Goal: Task Accomplishment & Management: Complete application form

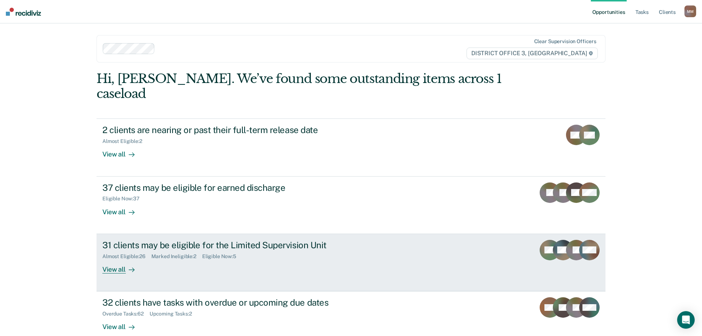
click at [114, 259] on div "View all" at bounding box center [122, 266] width 41 height 14
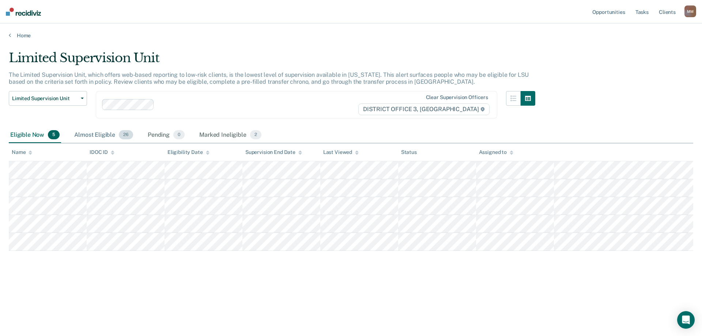
click at [96, 129] on div "Almost Eligible 26" at bounding box center [104, 135] width 62 height 16
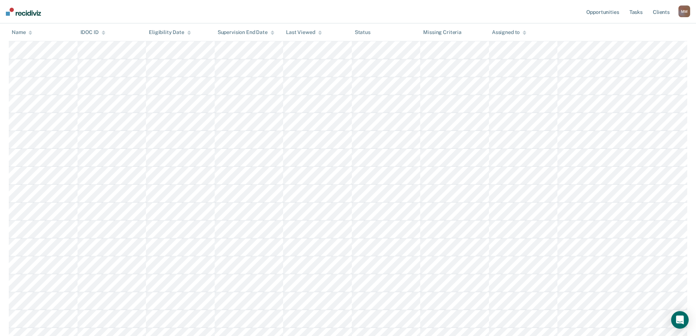
scroll to position [146, 0]
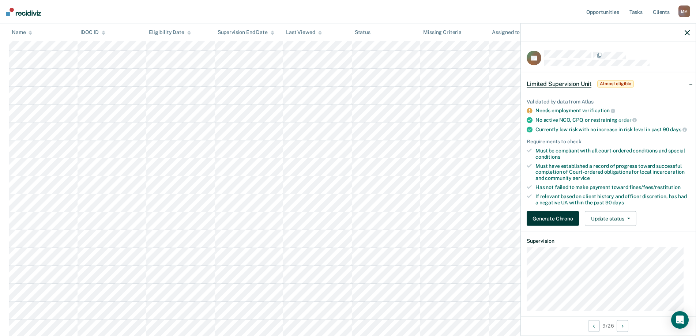
click at [550, 226] on button "Generate Chrono" at bounding box center [553, 218] width 52 height 15
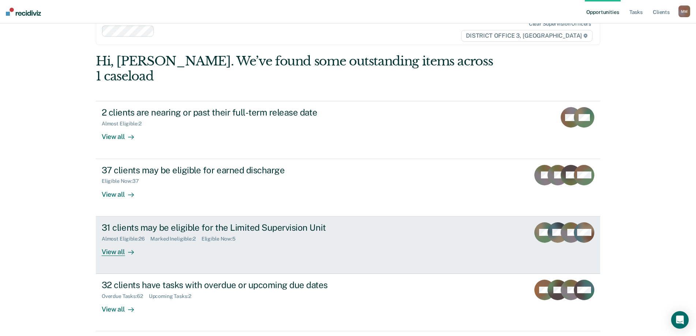
scroll to position [27, 0]
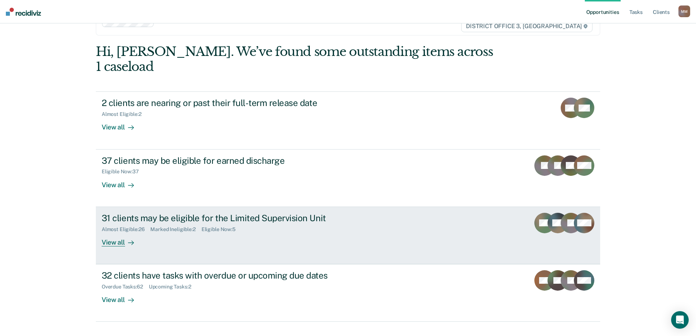
click at [116, 232] on div "View all" at bounding box center [122, 239] width 41 height 14
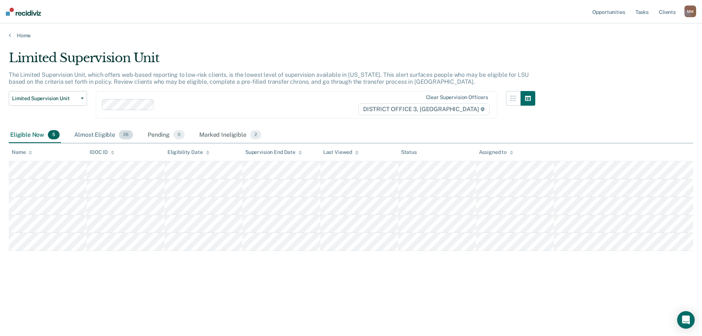
click at [86, 135] on div "Almost Eligible 26" at bounding box center [104, 135] width 62 height 16
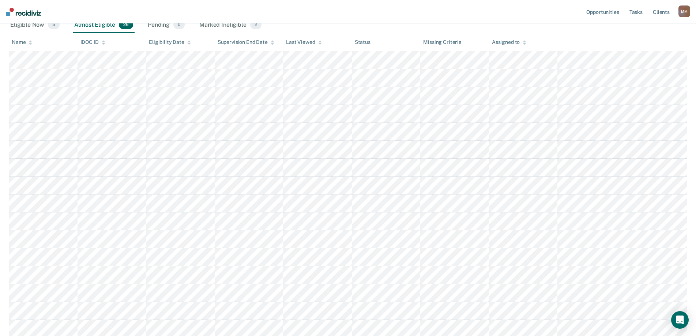
scroll to position [110, 0]
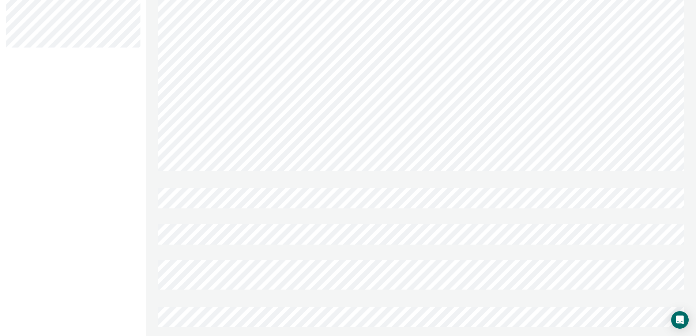
scroll to position [673, 0]
